Goal: Task Accomplishment & Management: Manage account settings

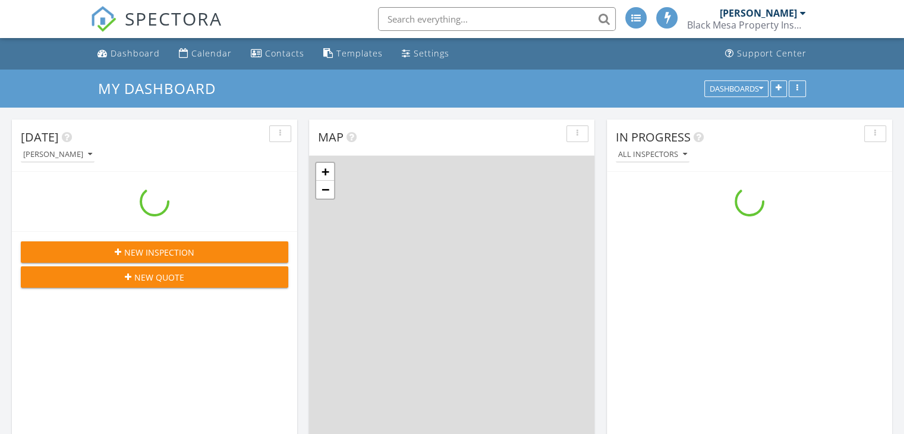
scroll to position [1100, 923]
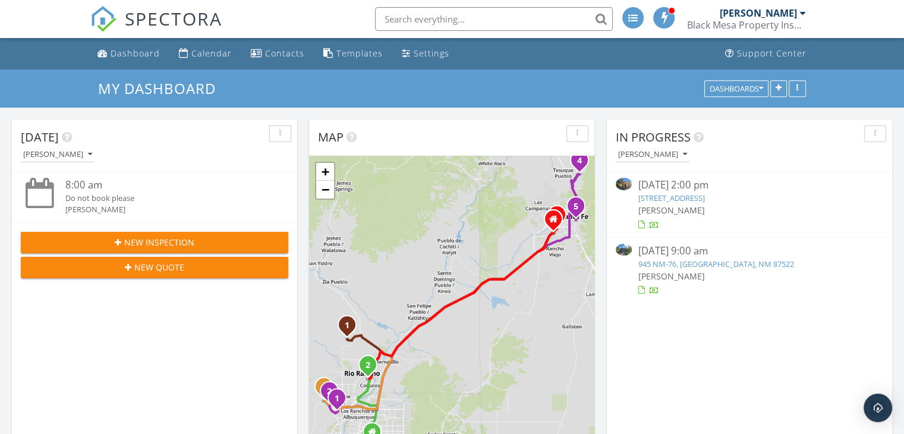
click at [437, 13] on input "text" at bounding box center [494, 19] width 238 height 24
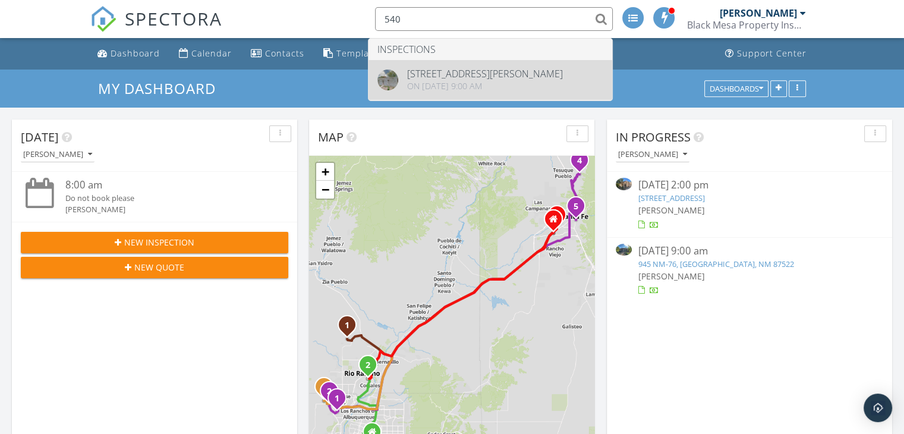
type input "540"
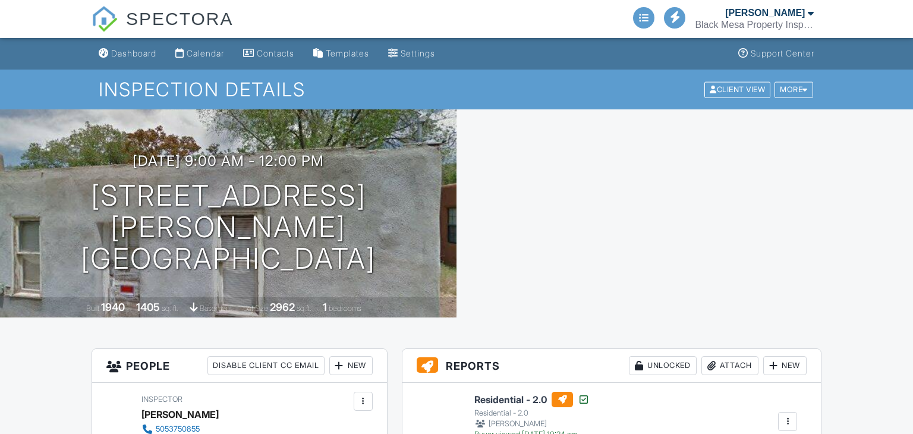
scroll to position [297, 0]
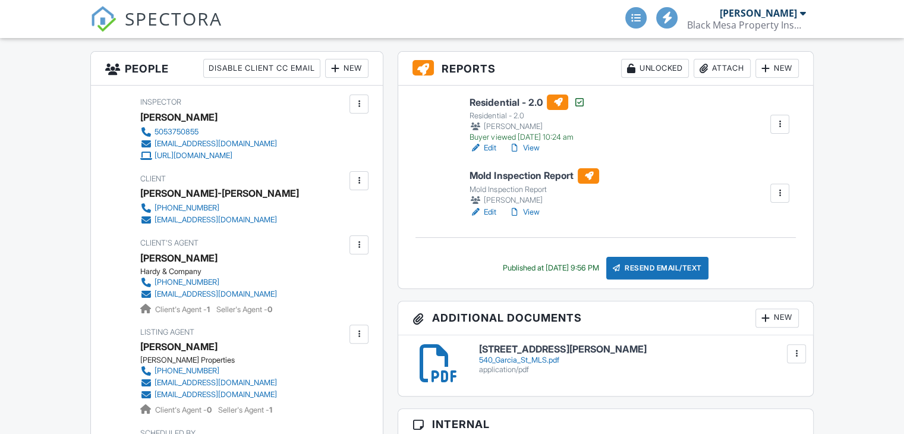
click at [721, 70] on div "Attach" at bounding box center [722, 68] width 57 height 19
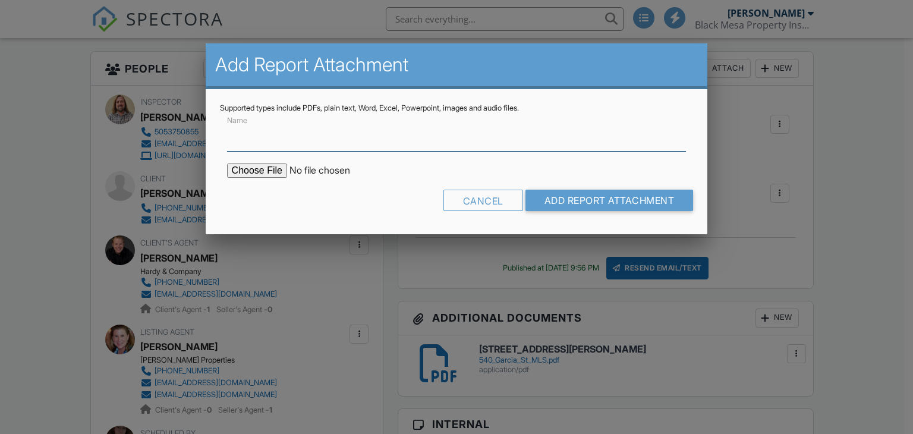
scroll to position [0, 0]
click at [239, 172] on input "file" at bounding box center [328, 170] width 202 height 14
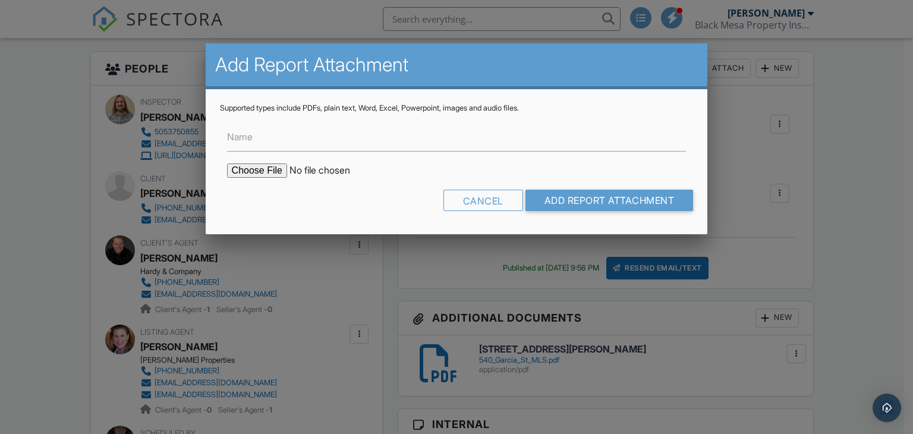
type input "C:\fakepath\COC [PERSON_NAME].pdf"
click at [627, 205] on input "Add Report Attachment" at bounding box center [610, 200] width 168 height 21
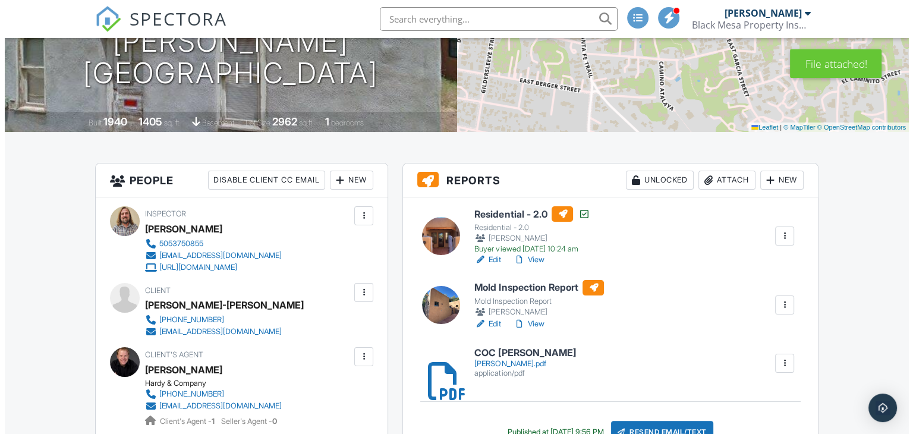
scroll to position [178, 0]
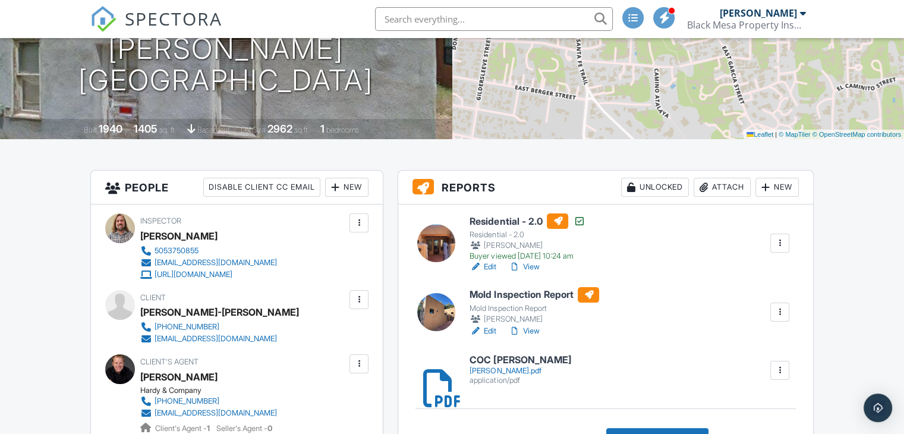
click at [731, 188] on div "Attach" at bounding box center [722, 187] width 57 height 19
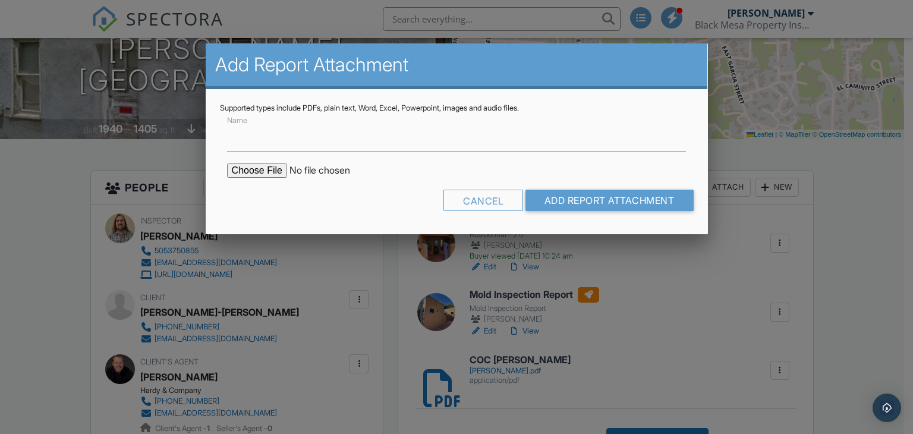
click at [266, 177] on input "file" at bounding box center [328, 170] width 202 height 14
type input "C:\fakepath\Hayes Lab Results Garcia-Aline.pdf"
click at [606, 196] on input "Add Report Attachment" at bounding box center [610, 200] width 168 height 21
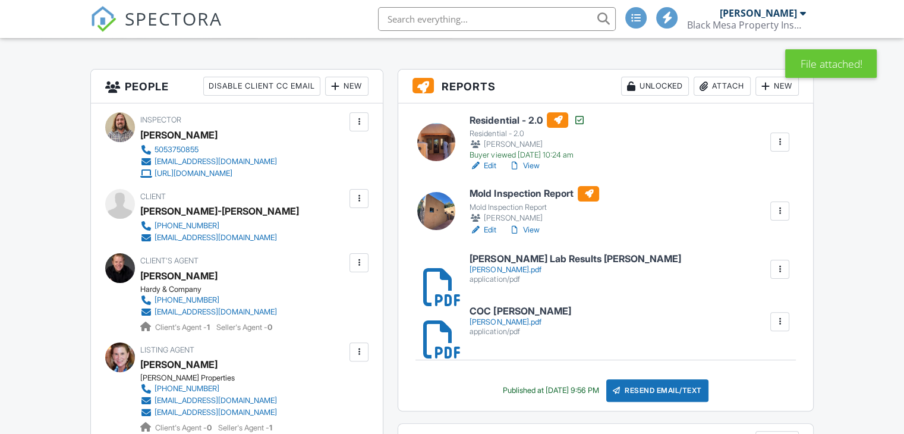
scroll to position [297, 0]
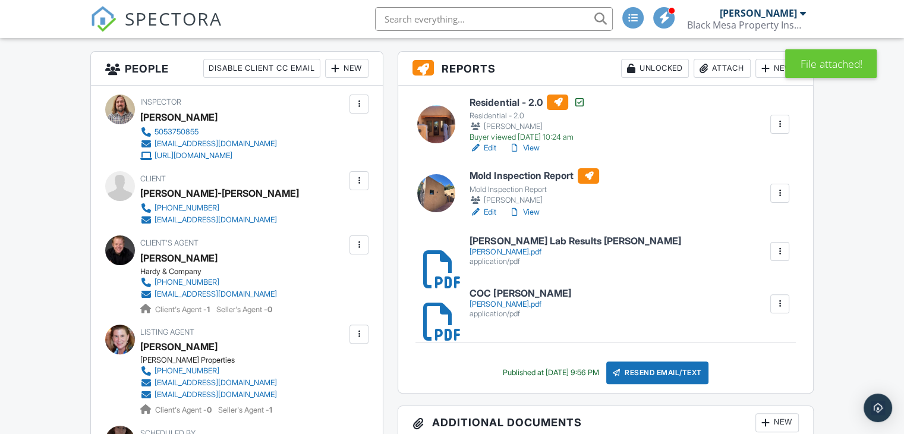
click at [490, 210] on link "Edit" at bounding box center [483, 212] width 27 height 12
